Goal: Contribute content: Contribute content

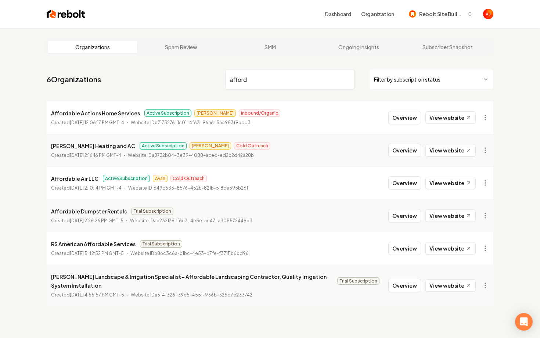
click at [189, 79] on nav "6 Organizations afford Filter by subscription status" at bounding box center [270, 82] width 447 height 32
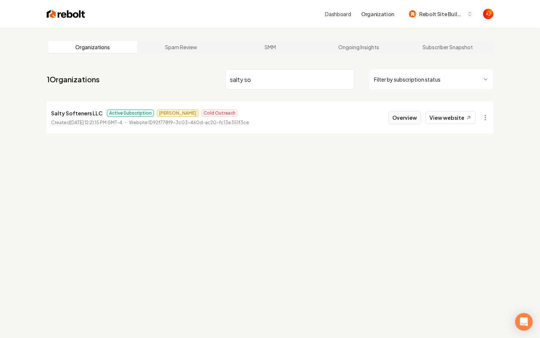
type input "salty so"
click at [396, 121] on button "Overview" at bounding box center [405, 117] width 33 height 13
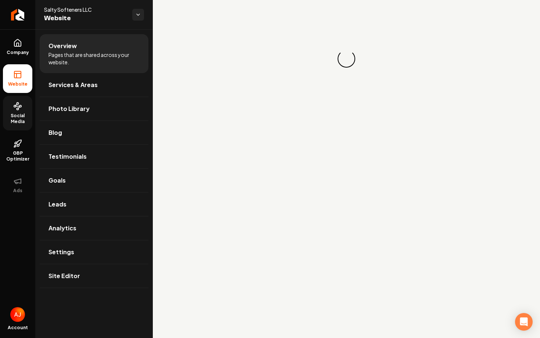
click at [21, 124] on span "Social Media" at bounding box center [17, 119] width 29 height 12
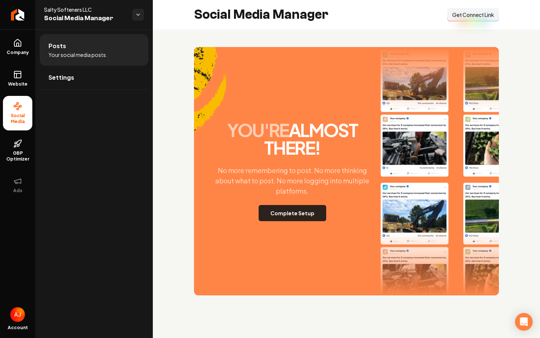
click at [276, 210] on button "Complete Setup" at bounding box center [293, 213] width 68 height 16
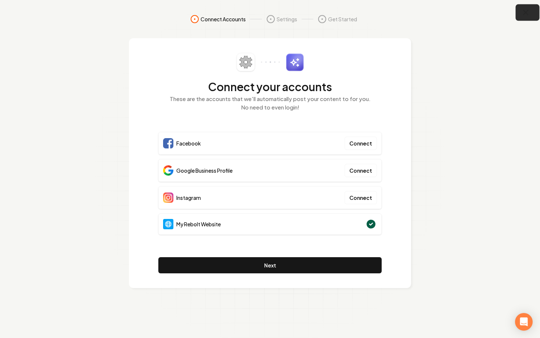
click at [529, 10] on icon "button" at bounding box center [526, 12] width 9 height 9
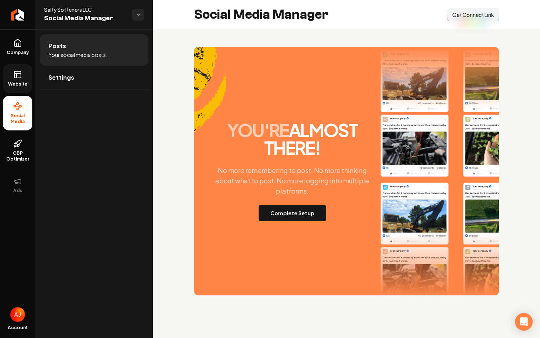
click at [24, 69] on link "Website" at bounding box center [17, 78] width 29 height 29
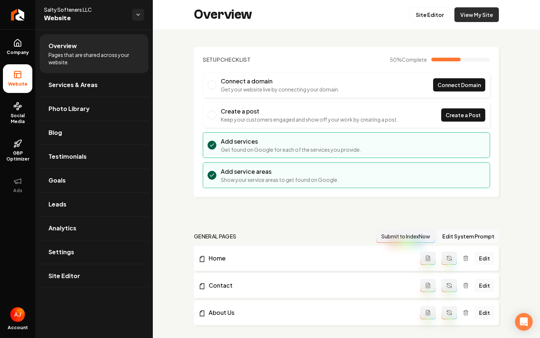
click at [459, 17] on link "View My Site" at bounding box center [477, 14] width 44 height 15
click at [21, 44] on icon at bounding box center [17, 42] width 7 height 7
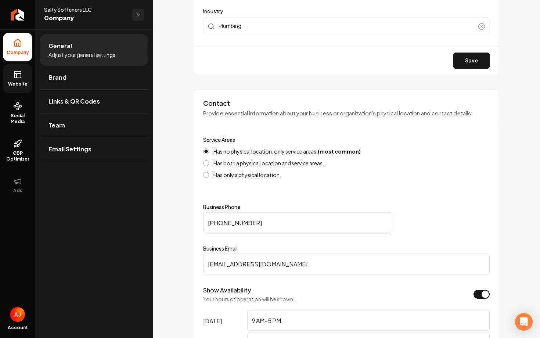
scroll to position [275, 0]
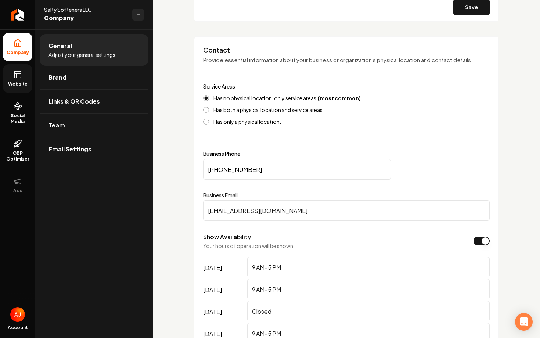
drag, startPoint x: 282, startPoint y: 208, endPoint x: 212, endPoint y: 208, distance: 70.6
click at [212, 208] on input "mj@saltysofteners.com" at bounding box center [346, 210] width 287 height 21
click at [221, 211] on input "mj@saltysofteners.com" at bounding box center [346, 210] width 287 height 21
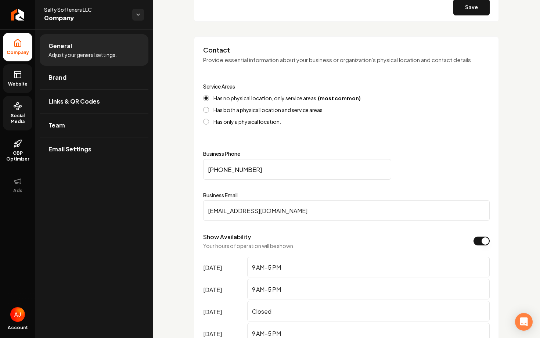
click at [10, 112] on link "Social Media" at bounding box center [17, 113] width 29 height 35
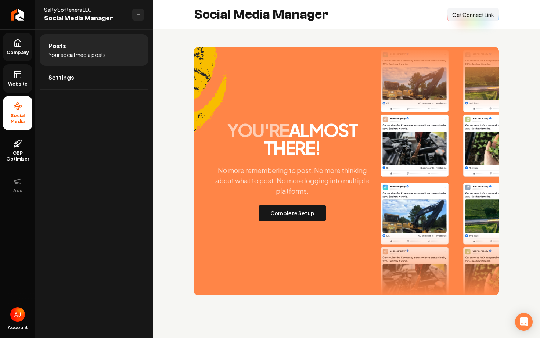
click at [456, 17] on span "Get Connect Link" at bounding box center [474, 14] width 42 height 7
click at [303, 212] on button "Complete Setup" at bounding box center [293, 213] width 68 height 16
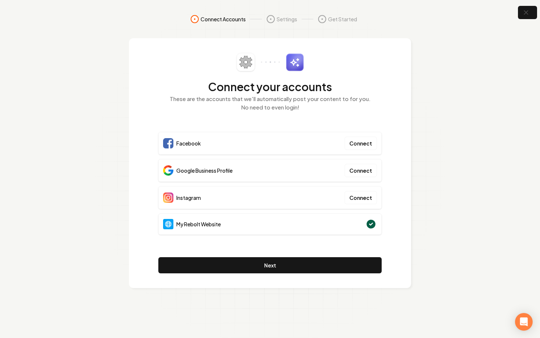
click at [260, 125] on div "Connect your accounts These are the accounts that we'll automatically post your…" at bounding box center [270, 163] width 224 height 221
click at [441, 163] on section "Connect Accounts Settings Get Started Connect your accounts These are the accou…" at bounding box center [270, 169] width 540 height 338
drag, startPoint x: 157, startPoint y: 172, endPoint x: 302, endPoint y: 175, distance: 145.3
click at [302, 175] on div "Connect your accounts These are the accounts that we'll automatically post your…" at bounding box center [270, 163] width 282 height 250
click at [382, 174] on div "Connect your accounts These are the accounts that we'll automatically post your…" at bounding box center [270, 163] width 282 height 250
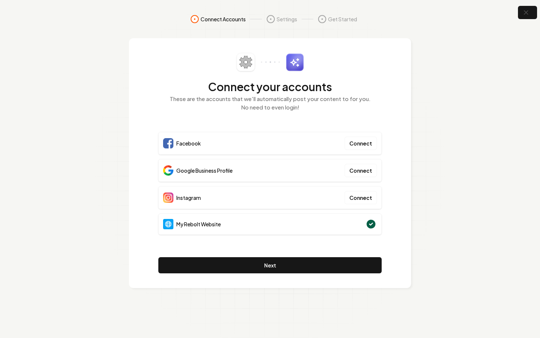
click at [387, 185] on div "Connect your accounts These are the accounts that we'll automatically post your…" at bounding box center [270, 163] width 282 height 250
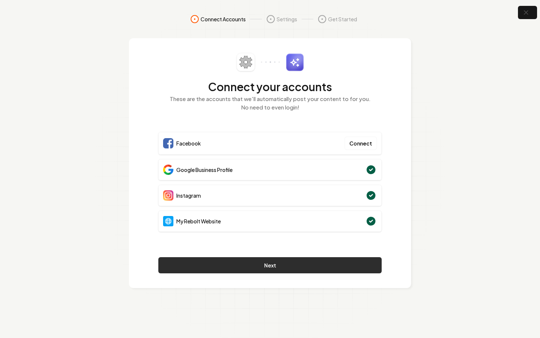
click at [351, 264] on button "Next" at bounding box center [270, 265] width 224 height 16
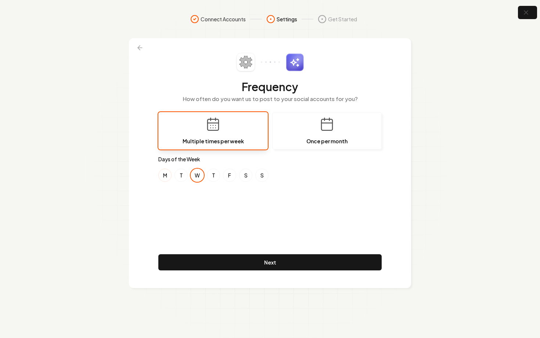
click at [164, 176] on button "M" at bounding box center [164, 175] width 13 height 13
click at [242, 175] on button "S" at bounding box center [245, 175] width 13 height 13
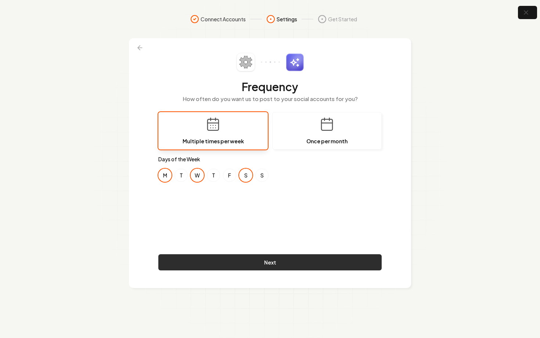
click at [312, 259] on button "Next" at bounding box center [270, 262] width 224 height 16
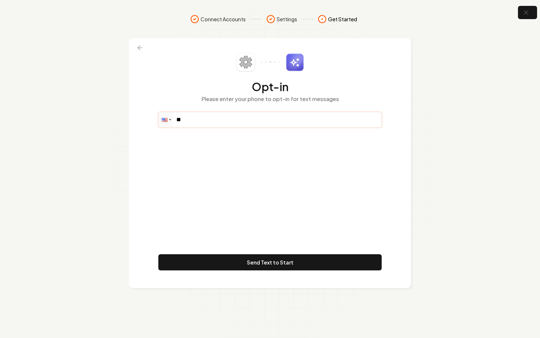
click at [209, 117] on input "**" at bounding box center [270, 120] width 223 height 15
paste input "**********"
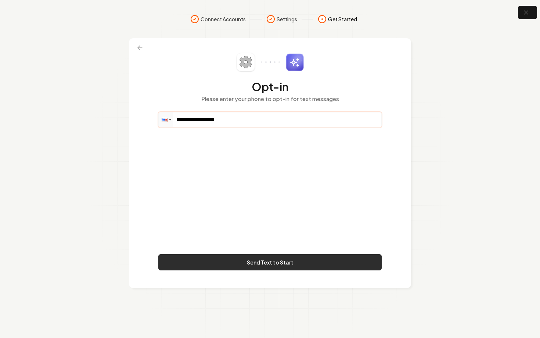
type input "**********"
click at [313, 263] on button "Send Text to Start" at bounding box center [270, 262] width 224 height 16
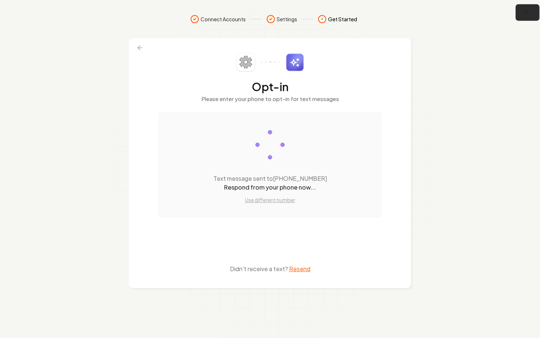
click at [528, 18] on button "button" at bounding box center [528, 12] width 24 height 17
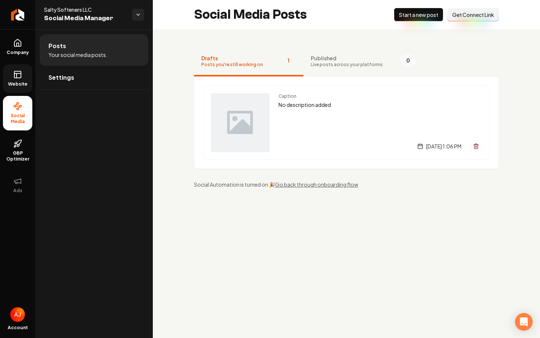
click at [22, 72] on link "Website" at bounding box center [17, 78] width 29 height 29
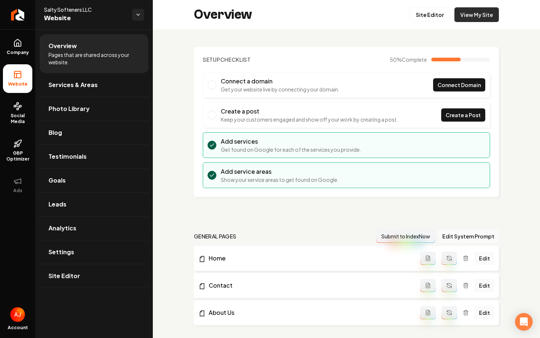
click at [471, 20] on link "View My Site" at bounding box center [477, 14] width 44 height 15
click at [90, 199] on link "Leads" at bounding box center [94, 205] width 109 height 24
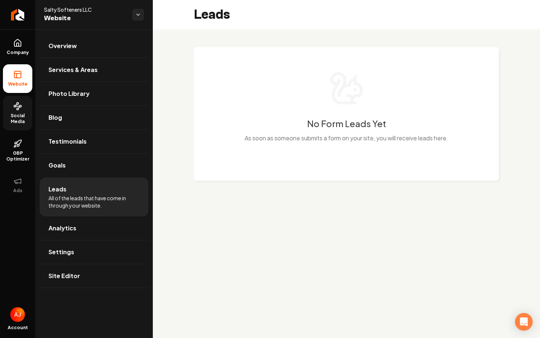
click at [16, 111] on link "Social Media" at bounding box center [17, 113] width 29 height 35
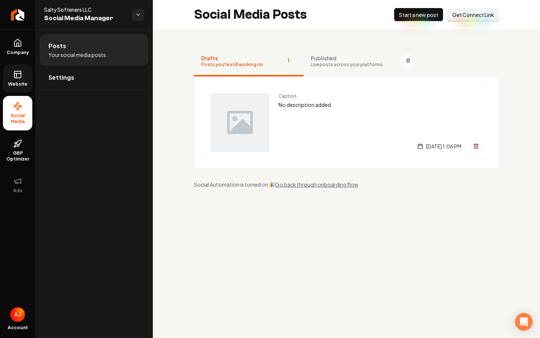
click at [17, 87] on span "Website" at bounding box center [17, 84] width 25 height 6
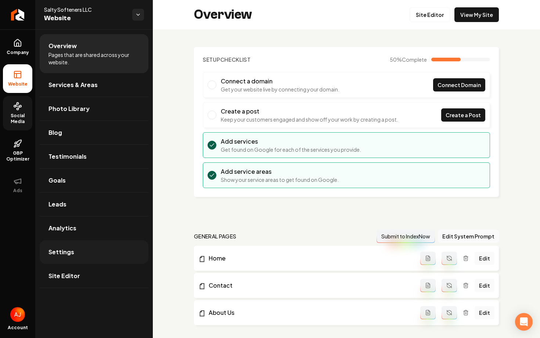
click at [87, 258] on link "Settings" at bounding box center [94, 252] width 109 height 24
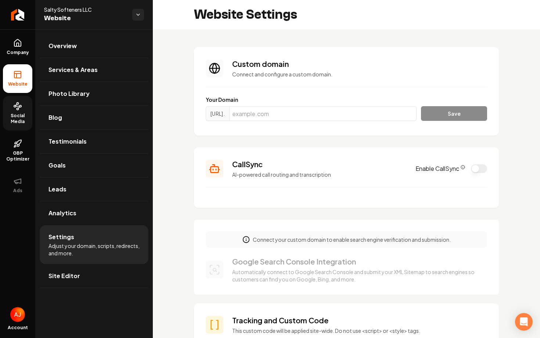
click at [477, 172] on button "Enable CallSync" at bounding box center [479, 168] width 16 height 9
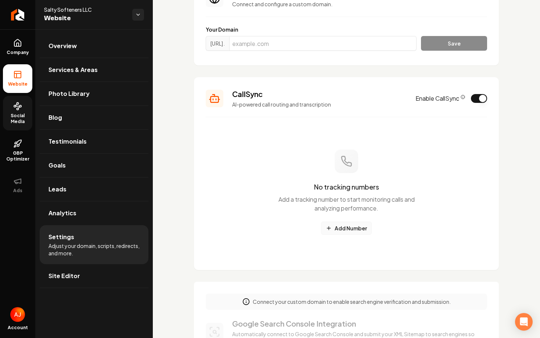
scroll to position [85, 0]
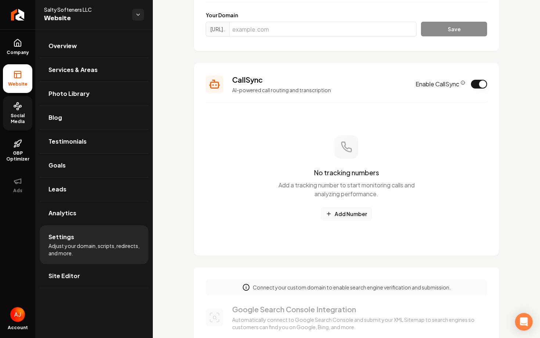
click at [345, 220] on button "Add Number" at bounding box center [346, 213] width 51 height 13
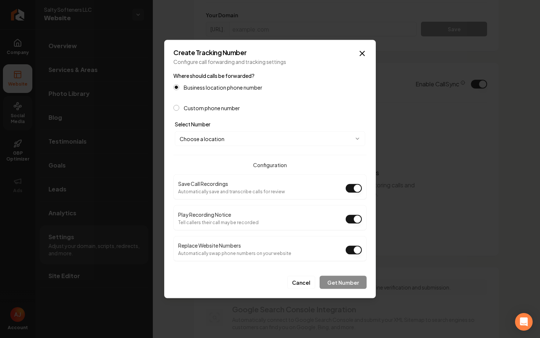
click at [243, 136] on body "Company Website Social Media GBP Optimizer Ads Account Salty Softeners LLC Webs…" at bounding box center [270, 169] width 540 height 338
select select "**********"
click at [348, 286] on button "Get Number" at bounding box center [343, 282] width 47 height 13
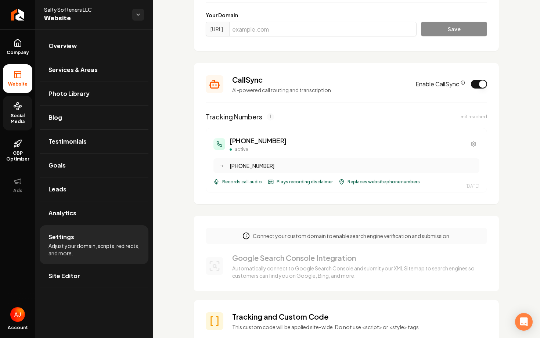
scroll to position [0, 0]
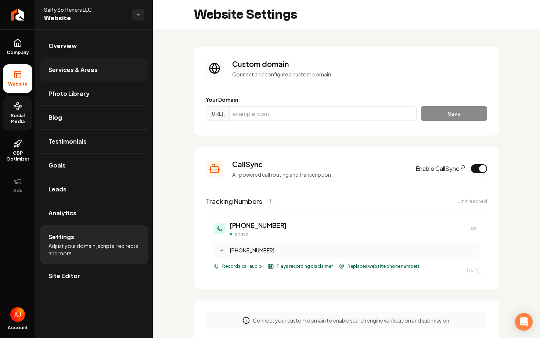
click at [93, 66] on span "Services & Areas" at bounding box center [73, 69] width 49 height 9
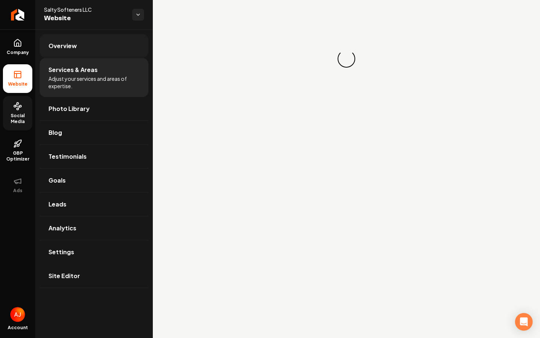
click at [99, 44] on link "Overview" at bounding box center [94, 46] width 109 height 24
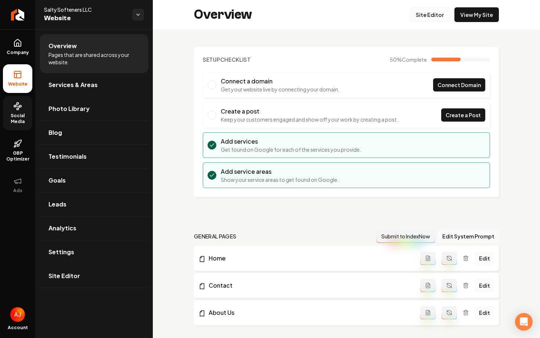
click at [426, 16] on link "Site Editor" at bounding box center [430, 14] width 40 height 15
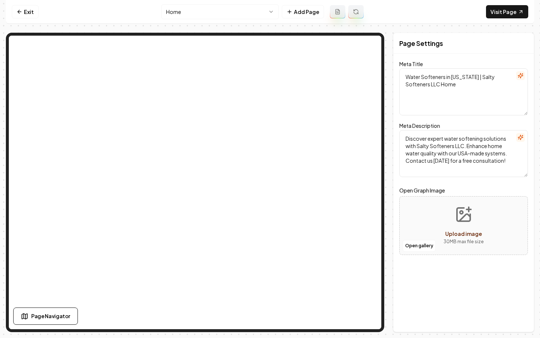
click at [225, 16] on html "Computer Required This feature is only available on a computer. Please switch t…" at bounding box center [270, 169] width 540 height 338
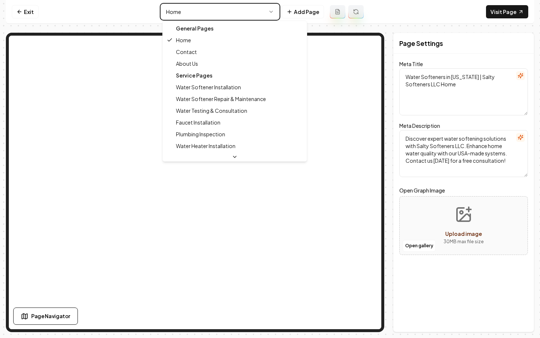
click at [27, 16] on html "Computer Required This feature is only available on a computer. Please switch t…" at bounding box center [270, 169] width 540 height 338
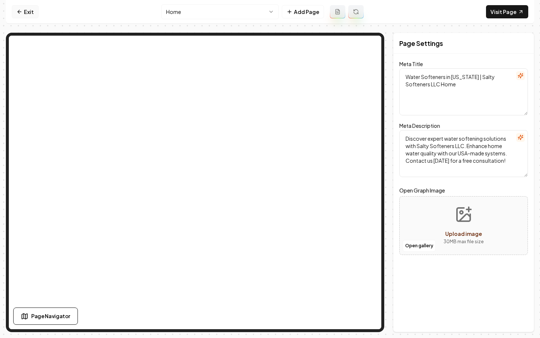
click at [23, 11] on link "Exit" at bounding box center [25, 11] width 27 height 13
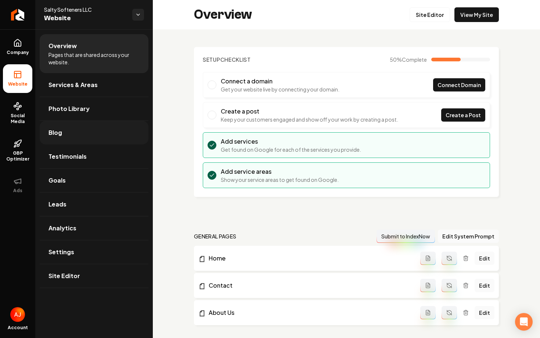
click at [54, 139] on link "Blog" at bounding box center [94, 133] width 109 height 24
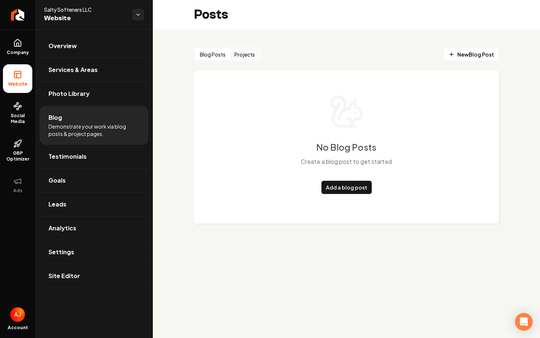
click at [238, 57] on button "Projects" at bounding box center [244, 55] width 29 height 12
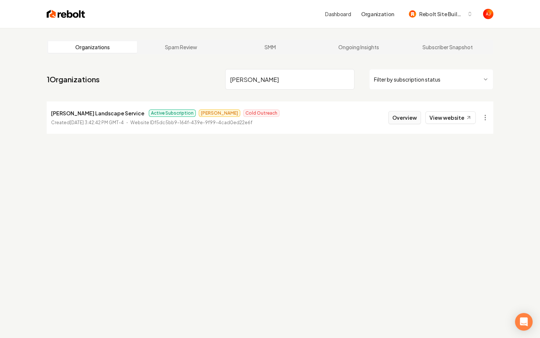
type input "[PERSON_NAME]"
click at [401, 123] on button "Overview" at bounding box center [405, 117] width 33 height 13
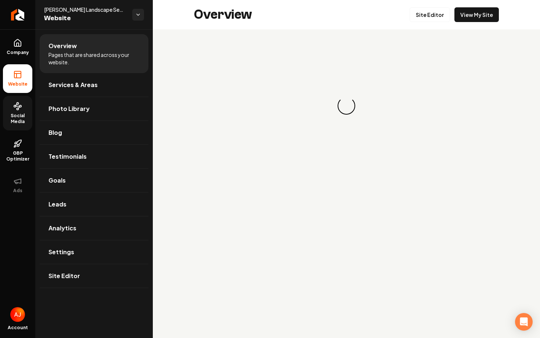
click at [19, 115] on span "Social Media" at bounding box center [17, 119] width 29 height 12
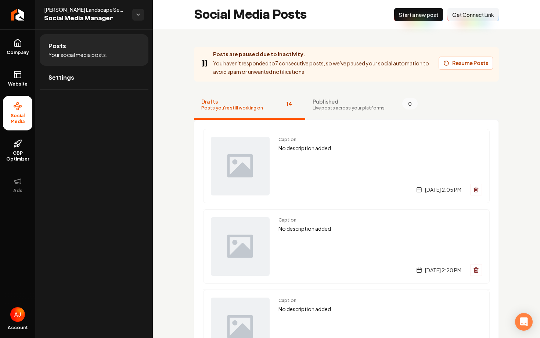
click at [450, 67] on button "Resume Posts" at bounding box center [466, 63] width 54 height 13
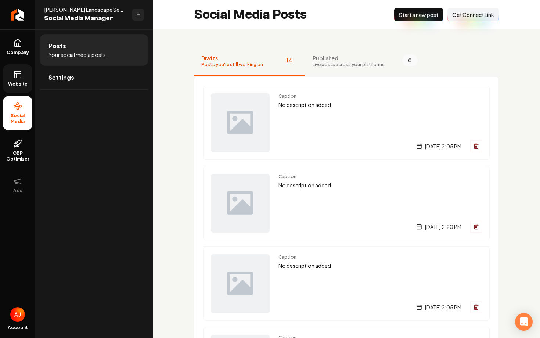
click at [17, 89] on link "Website" at bounding box center [17, 78] width 29 height 29
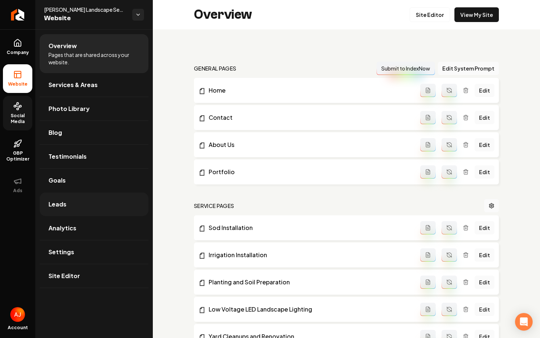
click at [88, 208] on link "Leads" at bounding box center [94, 205] width 109 height 24
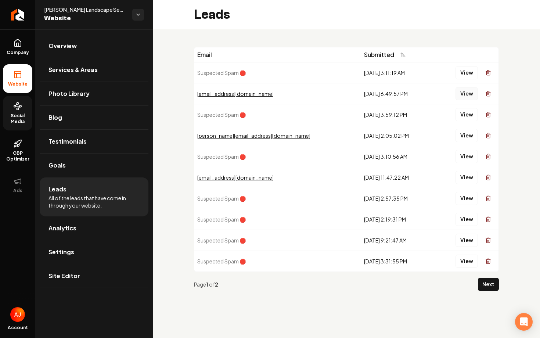
click at [461, 96] on button "View" at bounding box center [467, 93] width 22 height 13
click at [13, 118] on span "Social Media" at bounding box center [17, 119] width 29 height 12
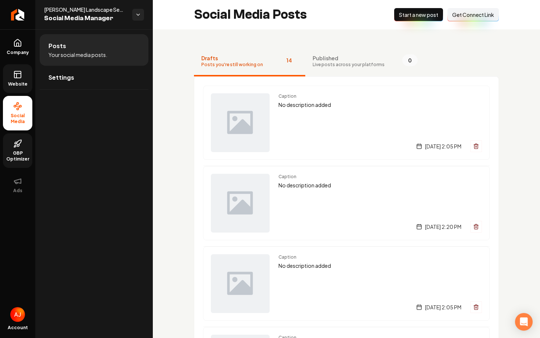
click at [16, 151] on span "GBP Optimizer" at bounding box center [17, 156] width 29 height 12
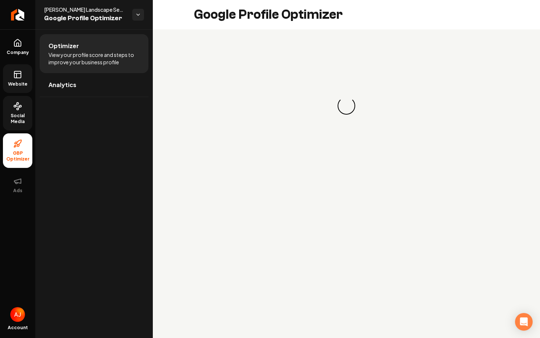
click at [15, 81] on link "Website" at bounding box center [17, 78] width 29 height 29
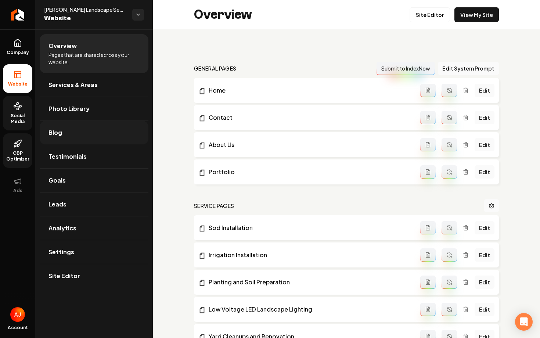
click at [74, 138] on link "Blog" at bounding box center [94, 133] width 109 height 24
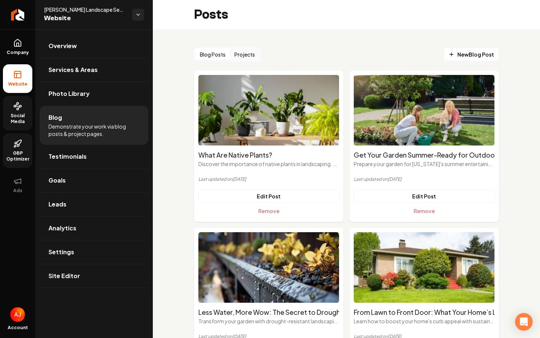
click at [241, 54] on button "Projects" at bounding box center [244, 55] width 29 height 12
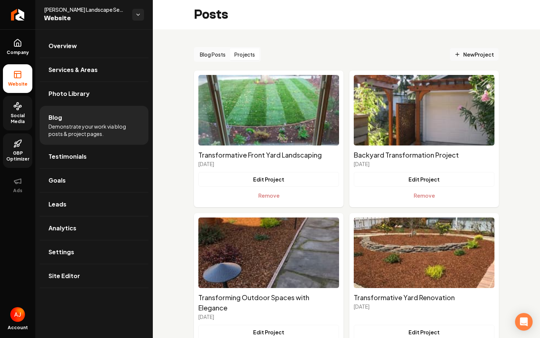
click at [463, 54] on span "New Project" at bounding box center [475, 55] width 40 height 8
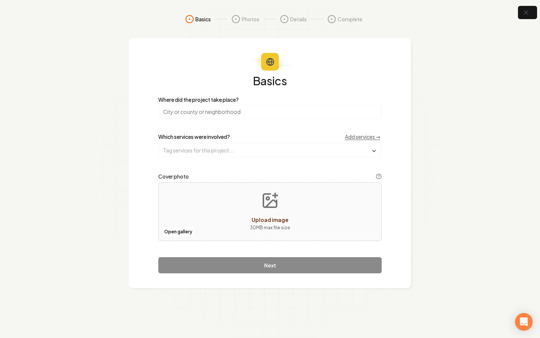
click at [217, 112] on input "search" at bounding box center [270, 111] width 224 height 13
click at [531, 17] on button "button" at bounding box center [528, 12] width 24 height 17
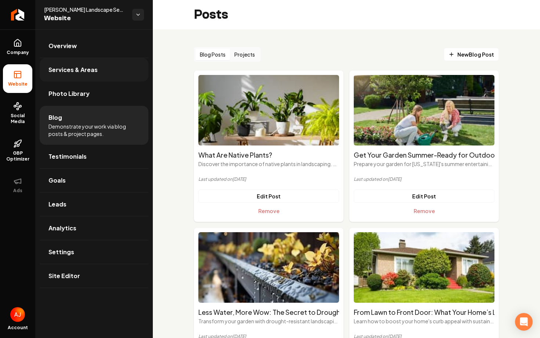
click at [76, 76] on link "Services & Areas" at bounding box center [94, 70] width 109 height 24
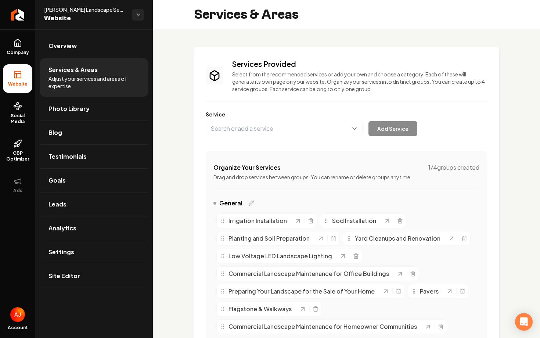
scroll to position [245, 0]
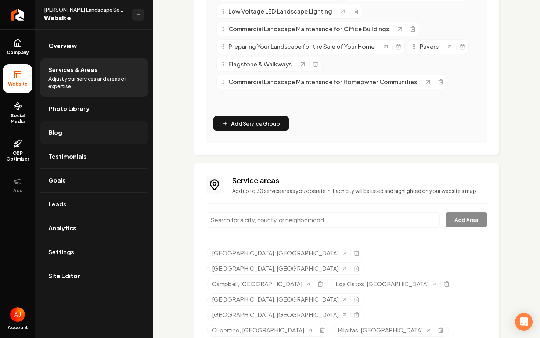
click at [71, 128] on link "Blog" at bounding box center [94, 133] width 109 height 24
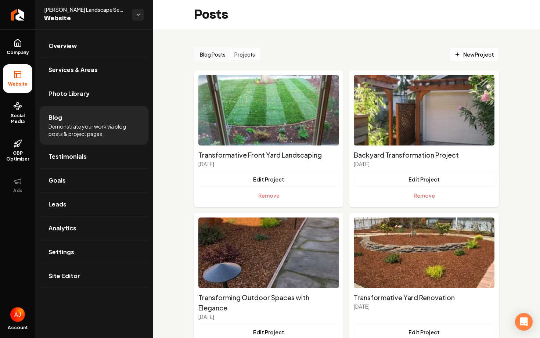
click at [243, 57] on button "Projects" at bounding box center [244, 55] width 29 height 12
click at [459, 51] on span "New Project" at bounding box center [475, 55] width 40 height 8
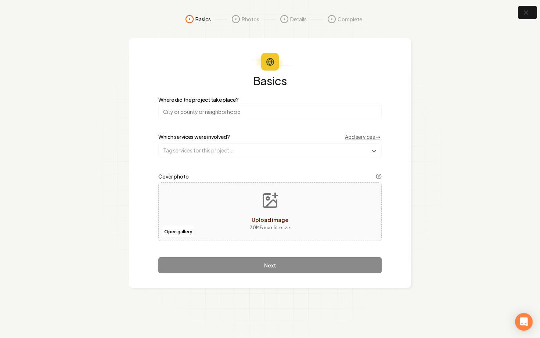
click at [219, 113] on input "search" at bounding box center [270, 111] width 224 height 13
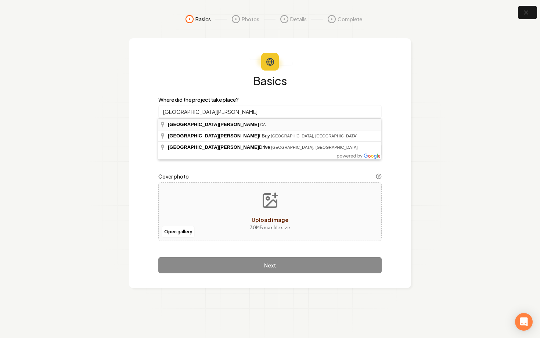
type input "[GEOGRAPHIC_DATA], [GEOGRAPHIC_DATA]"
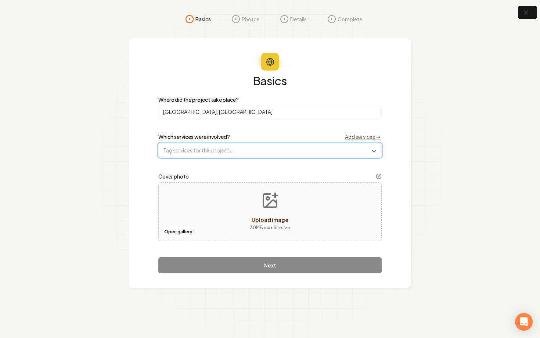
click at [230, 156] on input "text" at bounding box center [270, 150] width 223 height 13
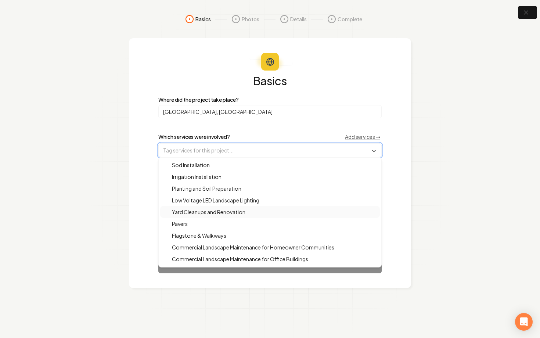
click at [252, 215] on div "Yard Cleanups and Renovation" at bounding box center [270, 212] width 220 height 12
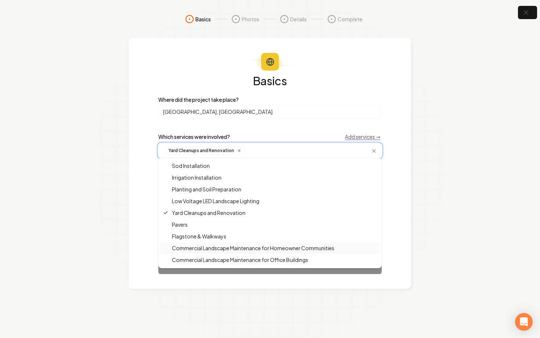
click at [241, 250] on span "Commercial Landscape Maintenance for Homeowner Communities" at bounding box center [248, 248] width 171 height 7
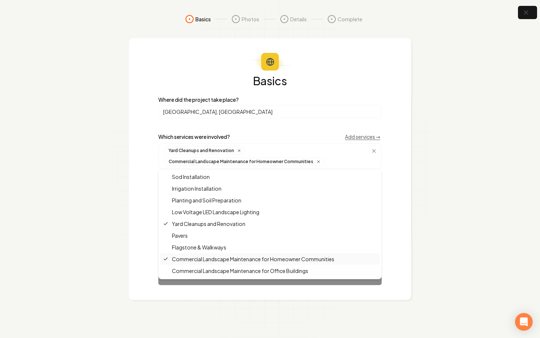
click at [160, 254] on div "Sod Installation Irrigation Installation Planting and Soil Preparation Low Volt…" at bounding box center [270, 230] width 223 height 121
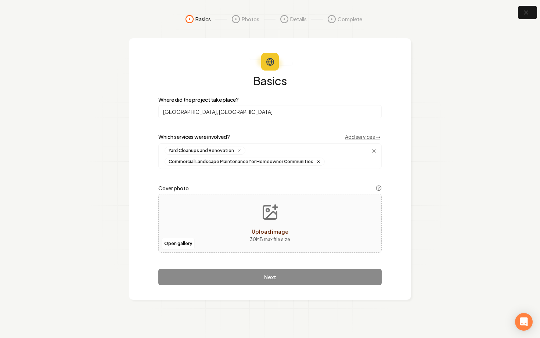
click at [151, 252] on div "Basics Where did the project take place? [GEOGRAPHIC_DATA], [GEOGRAPHIC_DATA] W…" at bounding box center [270, 169] width 282 height 262
click at [207, 224] on div "Open gallery Upload image 30 MB max file size" at bounding box center [270, 223] width 224 height 59
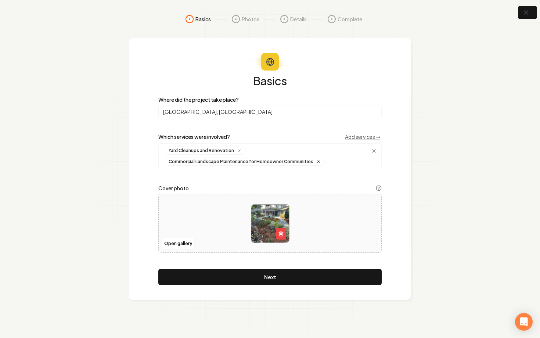
click at [313, 279] on button "Next" at bounding box center [270, 277] width 224 height 16
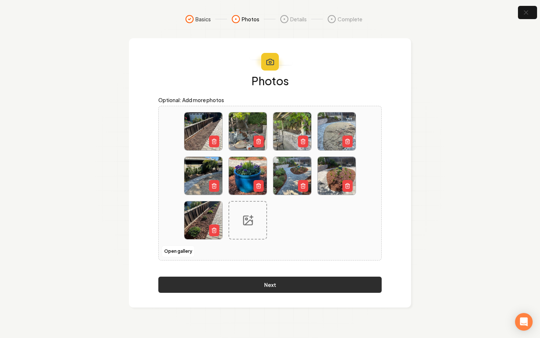
click at [276, 287] on button "Next" at bounding box center [270, 285] width 224 height 16
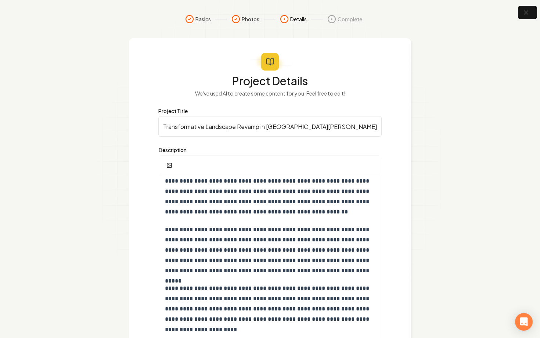
scroll to position [58, 0]
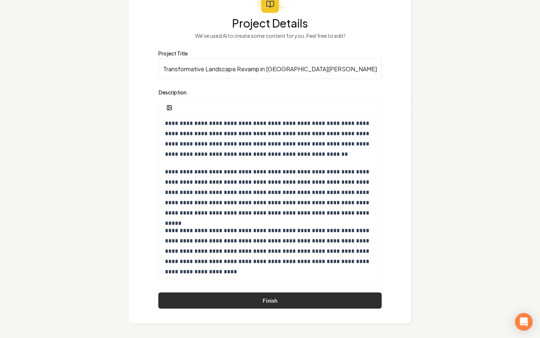
click at [270, 297] on button "Finish" at bounding box center [270, 301] width 224 height 16
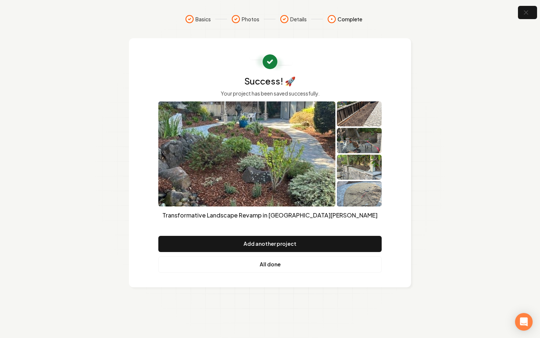
click at [290, 263] on link "All done" at bounding box center [270, 265] width 224 height 16
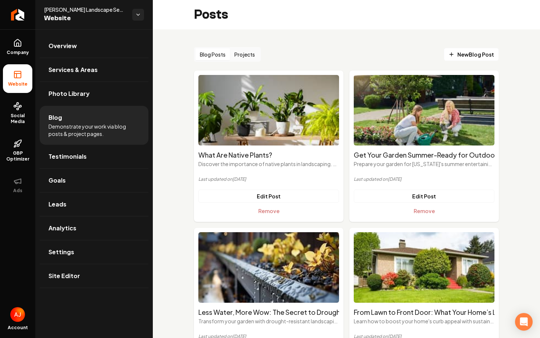
click at [243, 51] on button "Projects" at bounding box center [244, 55] width 29 height 12
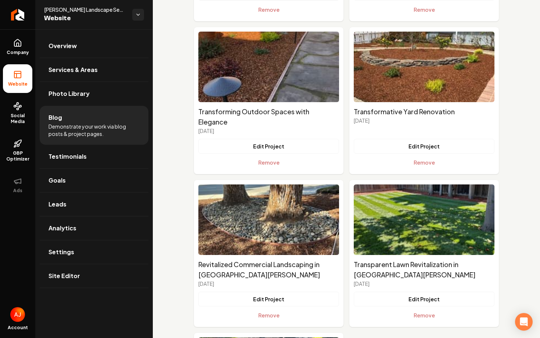
scroll to position [335, 0]
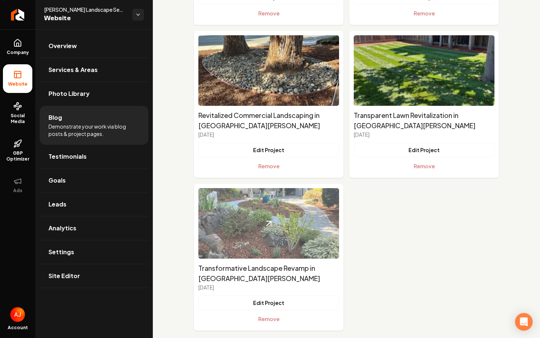
click at [250, 233] on img "Main content area" at bounding box center [269, 223] width 141 height 71
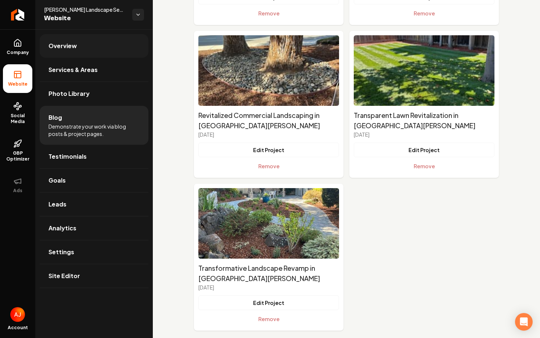
click at [65, 42] on span "Overview" at bounding box center [63, 46] width 28 height 9
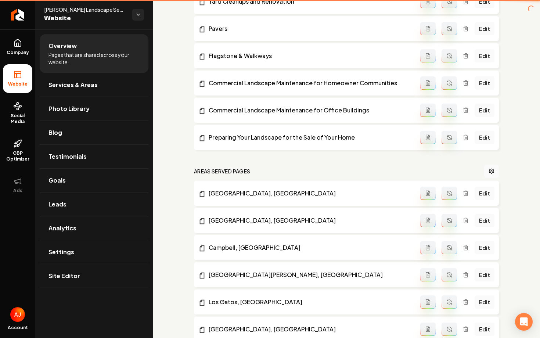
click at [69, 63] on span "Pages that are shared across your website." at bounding box center [94, 58] width 91 height 15
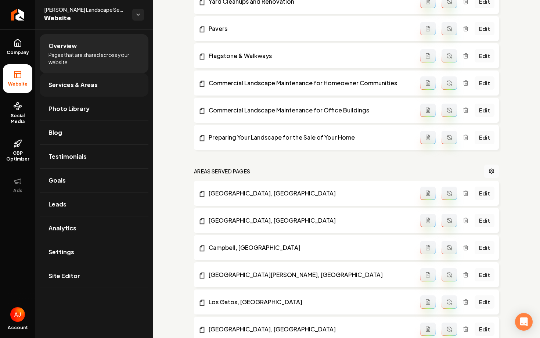
click at [72, 79] on link "Services & Areas" at bounding box center [94, 85] width 109 height 24
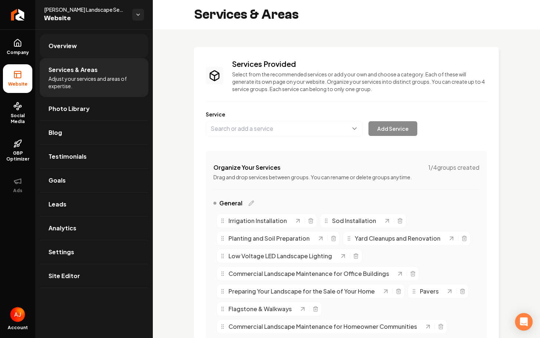
click at [82, 43] on link "Overview" at bounding box center [94, 46] width 109 height 24
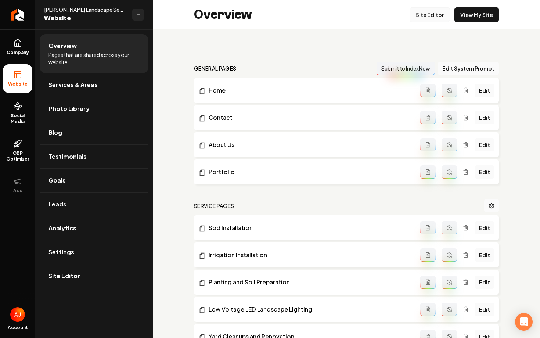
click at [432, 13] on link "Site Editor" at bounding box center [430, 14] width 40 height 15
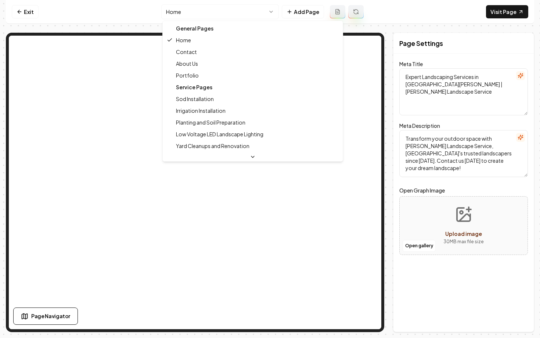
click at [257, 10] on html "Computer Required This feature is only available on a computer. Please switch t…" at bounding box center [270, 169] width 540 height 338
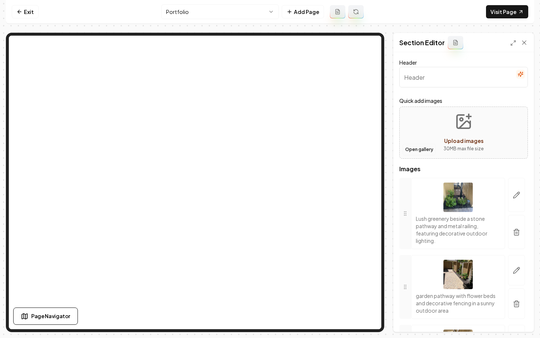
click at [415, 153] on button "Open gallery" at bounding box center [419, 150] width 33 height 12
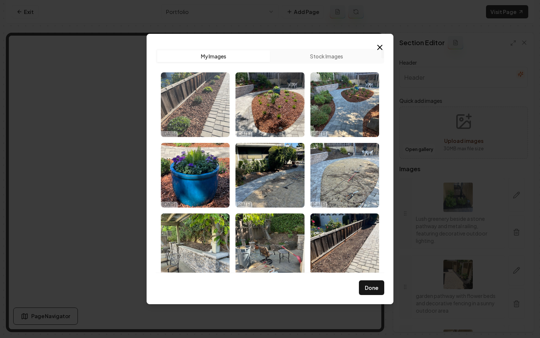
click at [199, 108] on img "Select image image_68d2dd205c7cd75eb8444869.jpg" at bounding box center [195, 104] width 69 height 65
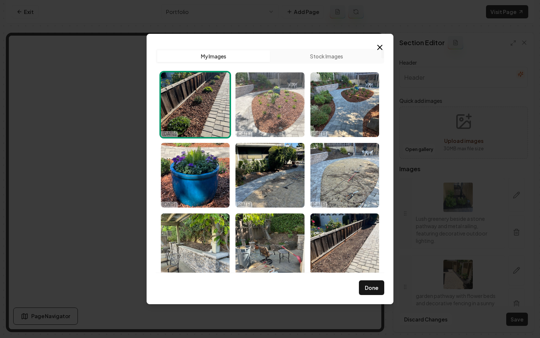
click at [265, 114] on img "Select image image_68d2dd195c7cd75eb8441262.jpg" at bounding box center [270, 104] width 69 height 65
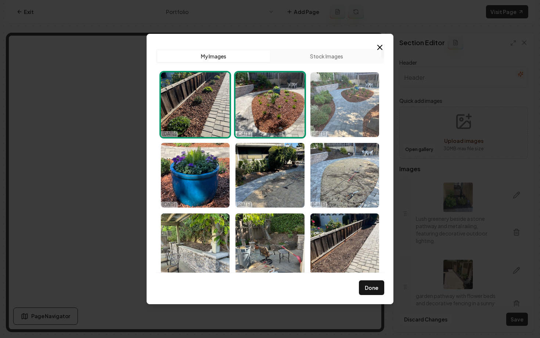
click at [339, 100] on img "Select image image_68d2dd115c7cd75eb843d427.jpg" at bounding box center [345, 104] width 69 height 65
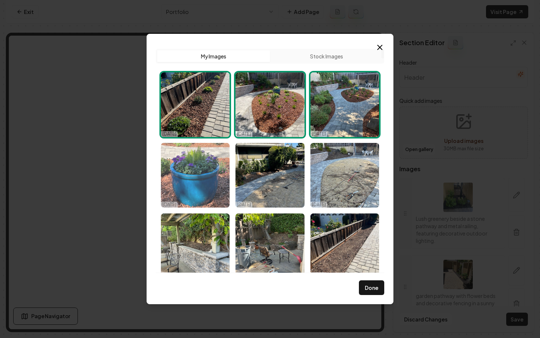
click at [210, 167] on img "Select image image_68d2dd0d5c7cd75eb843c0e5.jpg" at bounding box center [195, 175] width 69 height 65
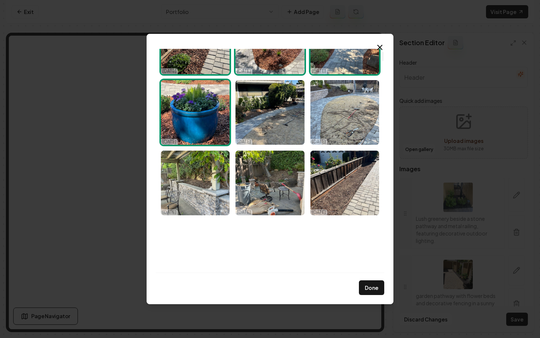
scroll to position [61, 0]
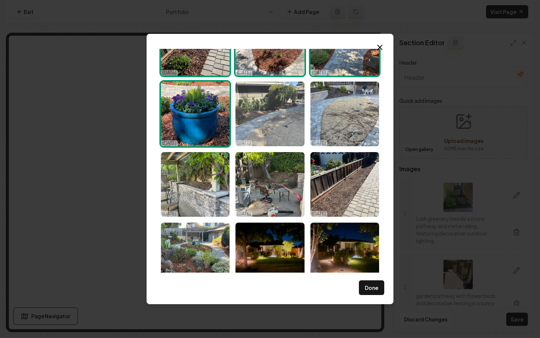
click at [260, 116] on img "Select image image_68d2dceb5c7cd75eb842cc5a.jpg" at bounding box center [270, 114] width 69 height 65
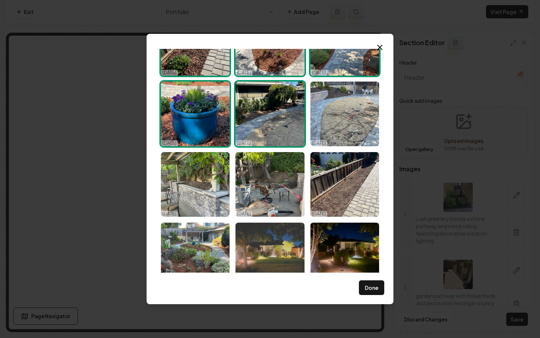
scroll to position [110, 0]
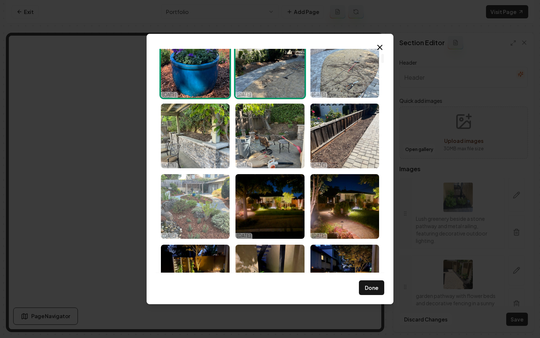
click at [191, 215] on img "Select image image_68d2dcaf5c7cd75eb840a539.jpg" at bounding box center [195, 206] width 69 height 65
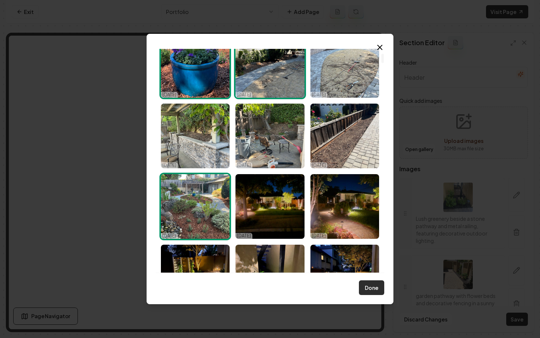
click at [378, 291] on button "Done" at bounding box center [371, 288] width 25 height 15
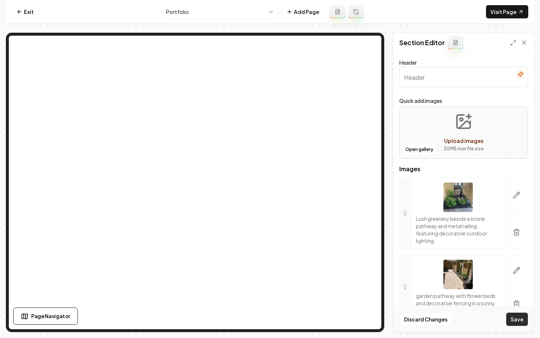
click at [517, 323] on button "Save" at bounding box center [518, 319] width 22 height 13
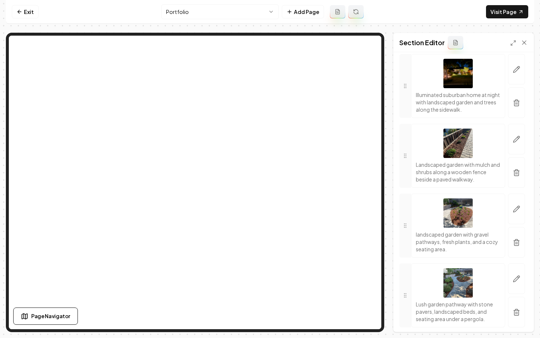
scroll to position [1125, 0]
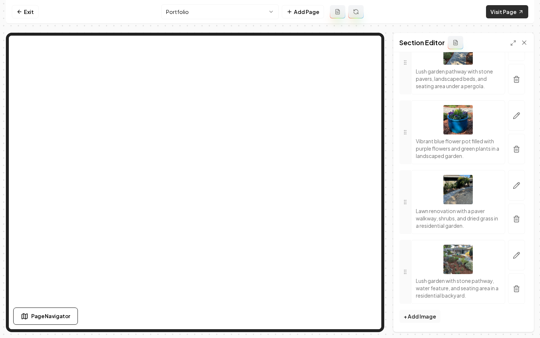
click at [498, 9] on link "Visit Page" at bounding box center [507, 11] width 42 height 13
